Goal: Transaction & Acquisition: Purchase product/service

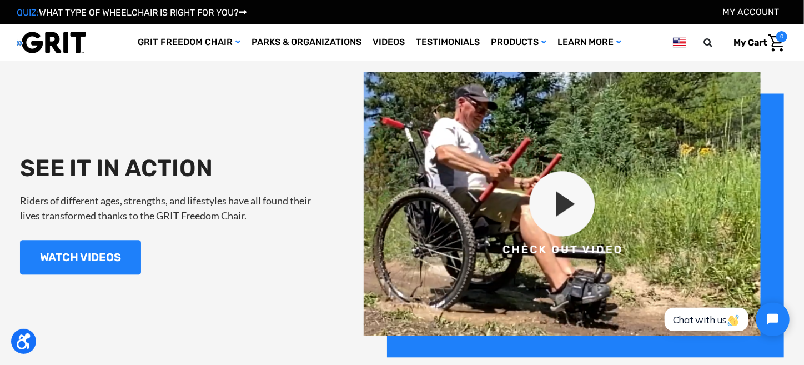
scroll to position [1222, 0]
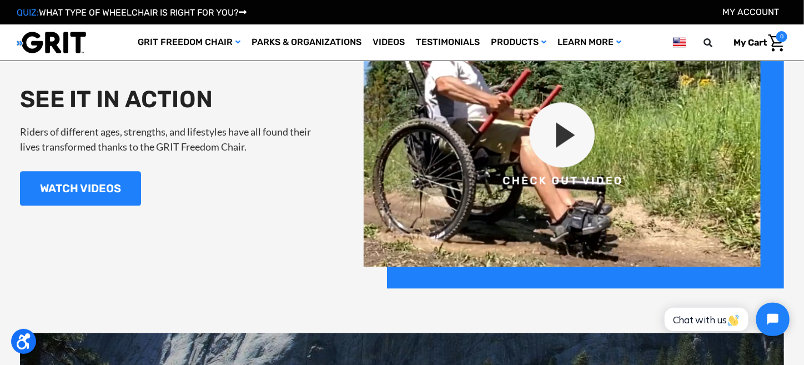
click at [564, 168] on img at bounding box center [574, 146] width 420 height 286
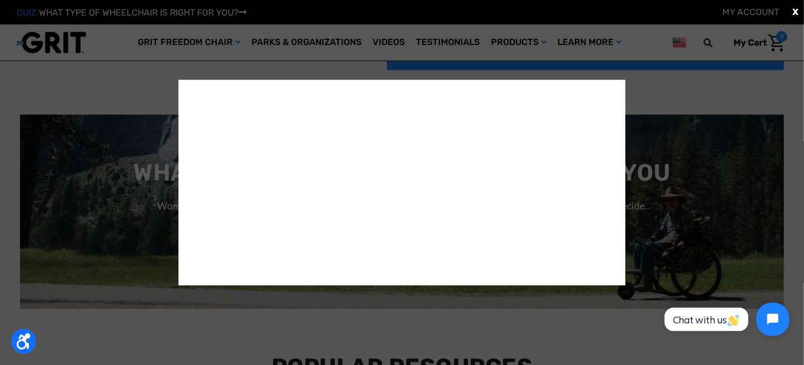
scroll to position [1444, 0]
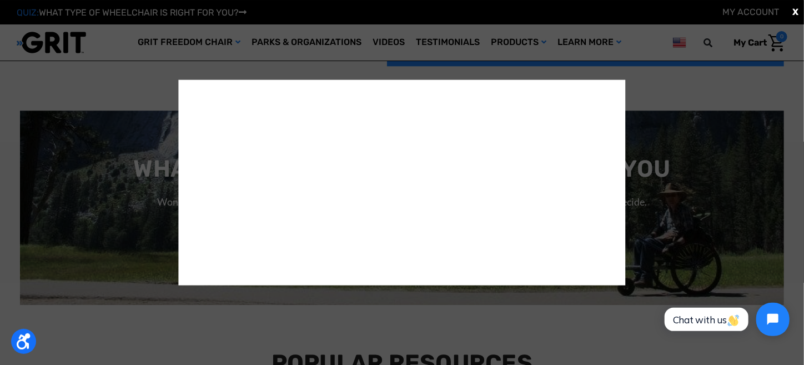
click at [117, 118] on div "X" at bounding box center [402, 182] width 804 height 365
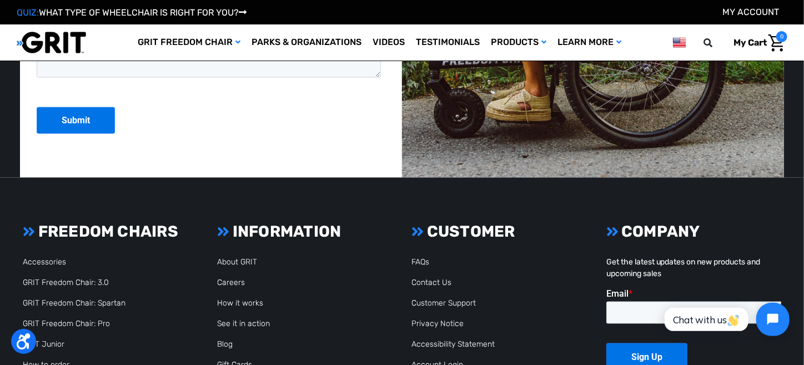
scroll to position [2939, 0]
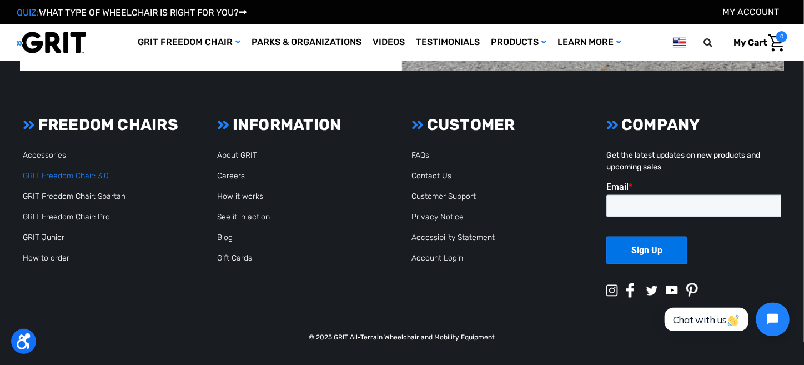
click at [44, 176] on link "GRIT Freedom Chair: 3.0" at bounding box center [66, 175] width 86 height 9
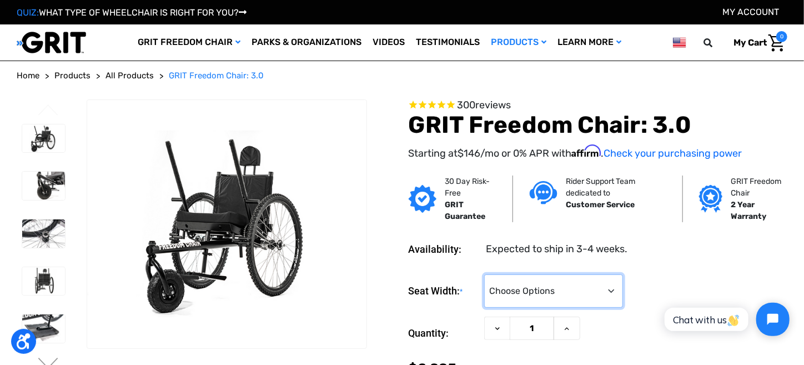
click at [612, 288] on select "Choose Options 16" 18" 20"" at bounding box center [553, 290] width 139 height 33
select select "326"
click at [484, 274] on select "Choose Options 16" 18" 20"" at bounding box center [553, 290] width 139 height 33
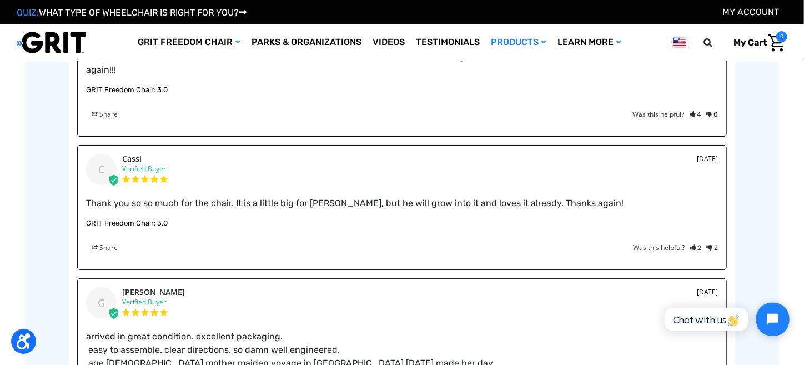
scroll to position [1889, 0]
